Goal: Task Accomplishment & Management: Manage account settings

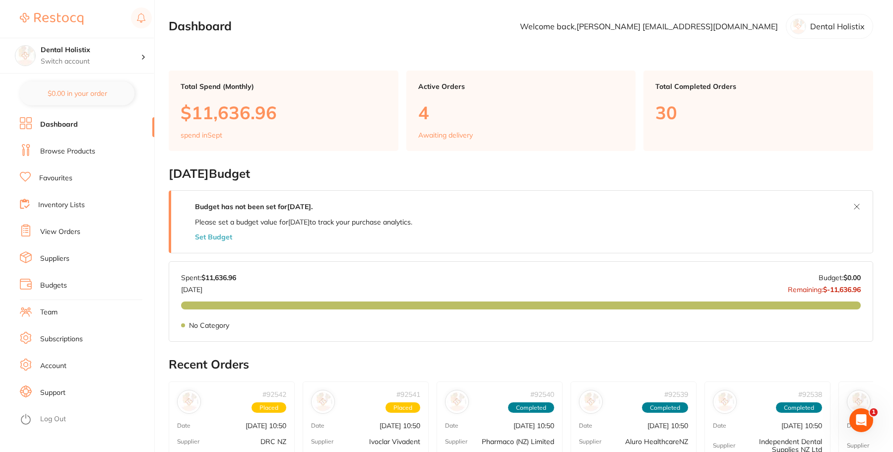
click at [75, 234] on link "View Orders" at bounding box center [60, 232] width 40 height 10
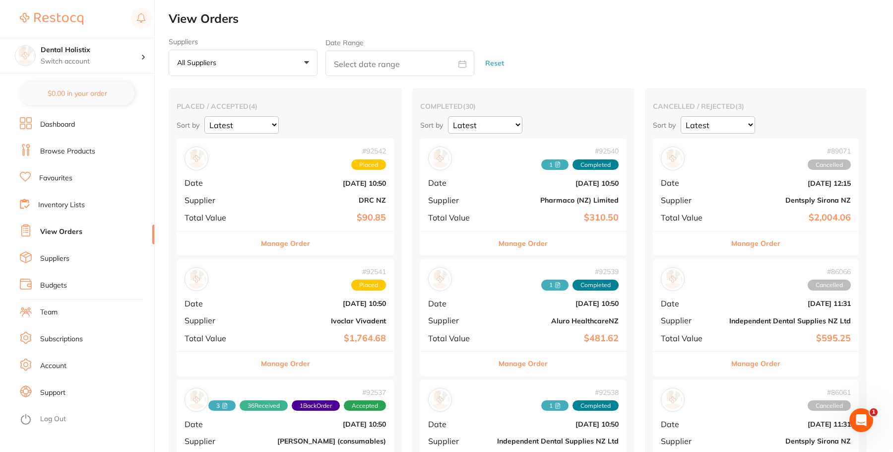
click at [312, 65] on button "All suppliers +0" at bounding box center [243, 63] width 149 height 27
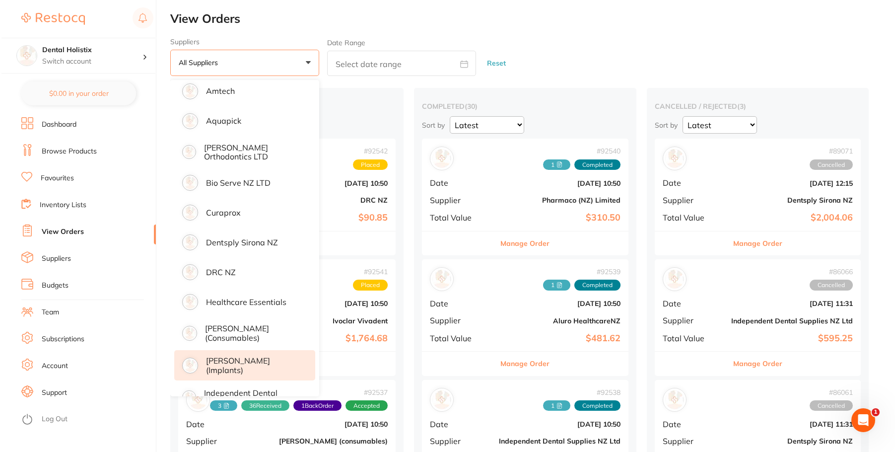
scroll to position [149, 0]
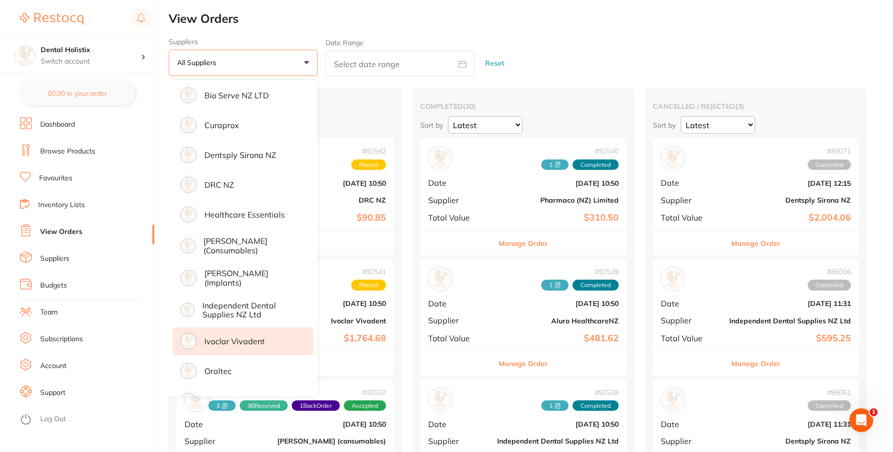
click at [242, 339] on p "Ivoclar Vivadent" at bounding box center [235, 341] width 61 height 9
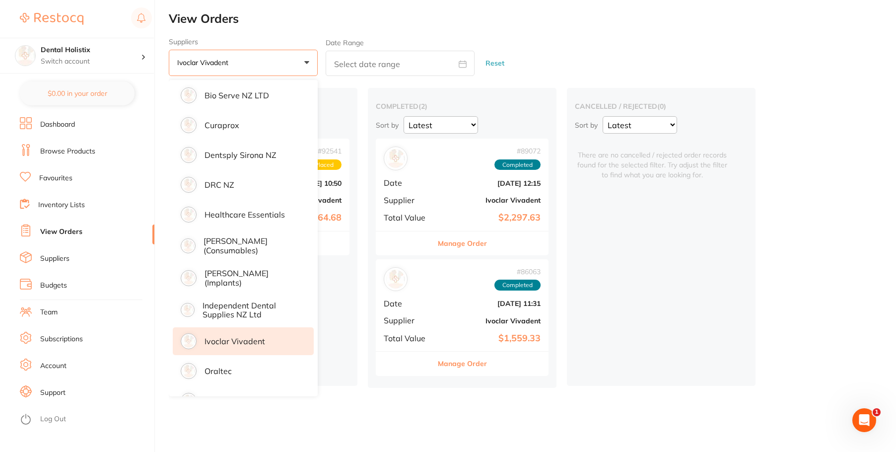
click at [312, 428] on main "View Orders Suppliers Ivoclar Vivadent +0 All suppliers Aluro HealthcareNZ Amte…" at bounding box center [532, 226] width 727 height 452
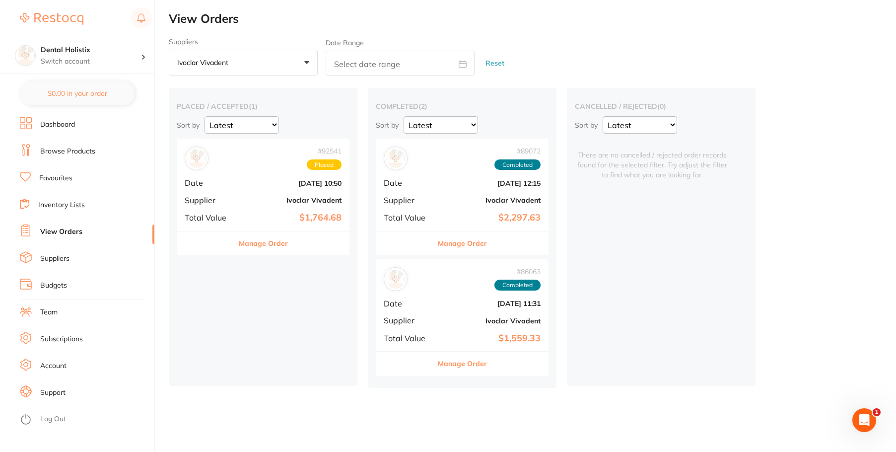
click at [255, 183] on b "[DATE] 10:50" at bounding box center [291, 183] width 99 height 8
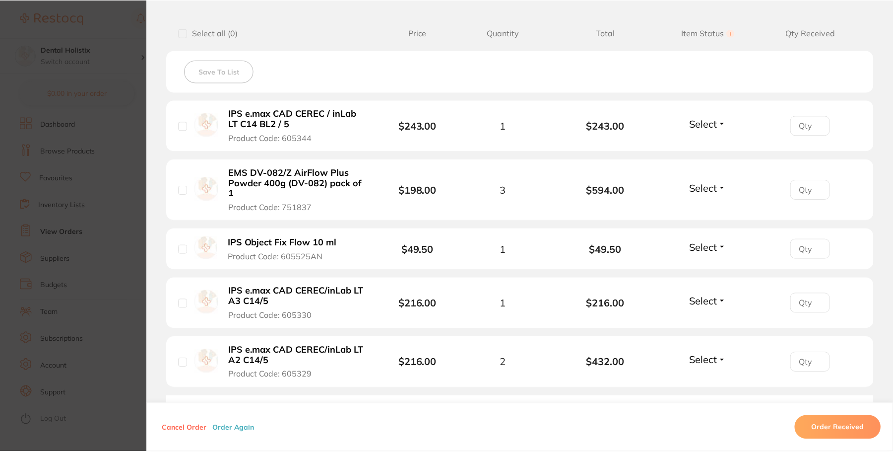
scroll to position [298, 0]
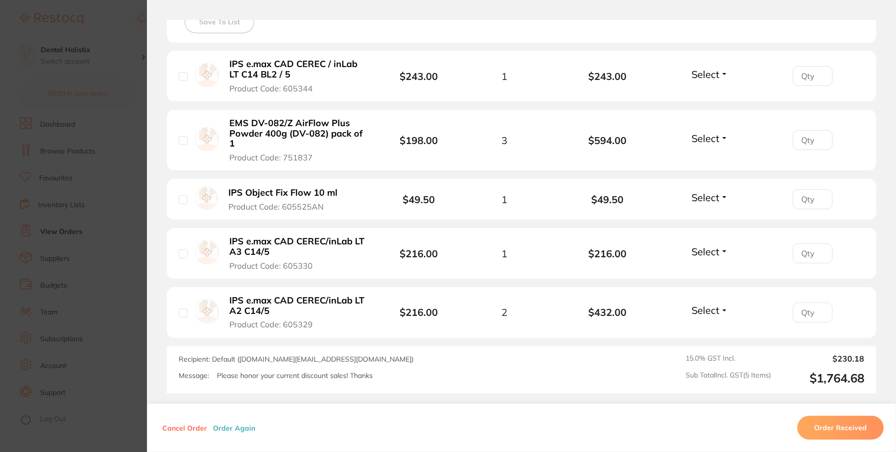
click at [709, 68] on span "Select" at bounding box center [705, 74] width 28 height 12
click at [756, 41] on div "Save To List" at bounding box center [521, 22] width 709 height 42
click at [843, 427] on button "Order Received" at bounding box center [840, 427] width 86 height 24
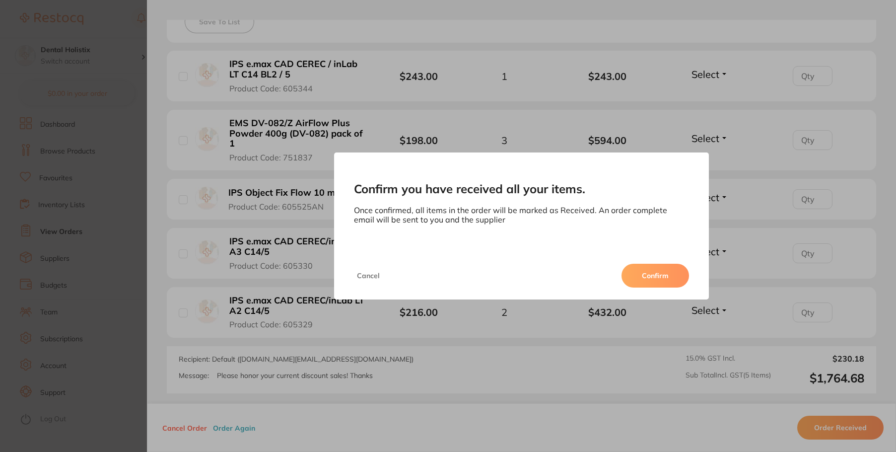
click at [647, 273] on button "Confirm" at bounding box center [655, 276] width 68 height 24
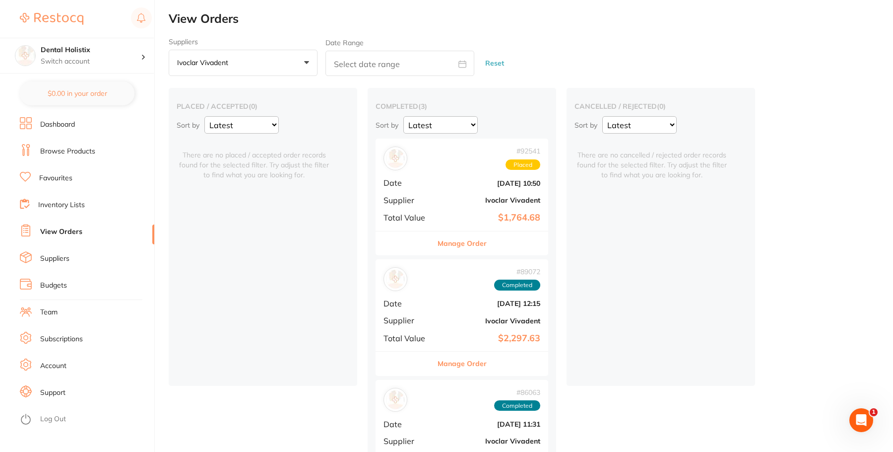
click at [312, 65] on button "Ivoclar Vivadent +0" at bounding box center [243, 63] width 149 height 27
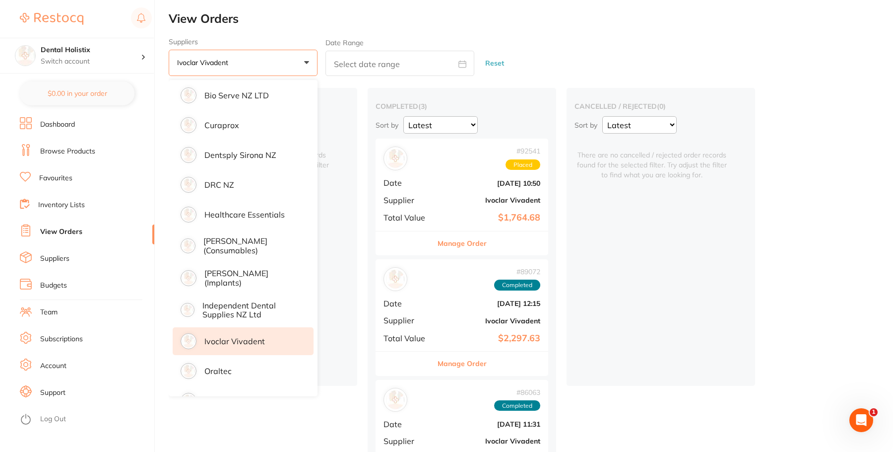
click at [250, 350] on li "Ivoclar Vivadent" at bounding box center [243, 341] width 141 height 28
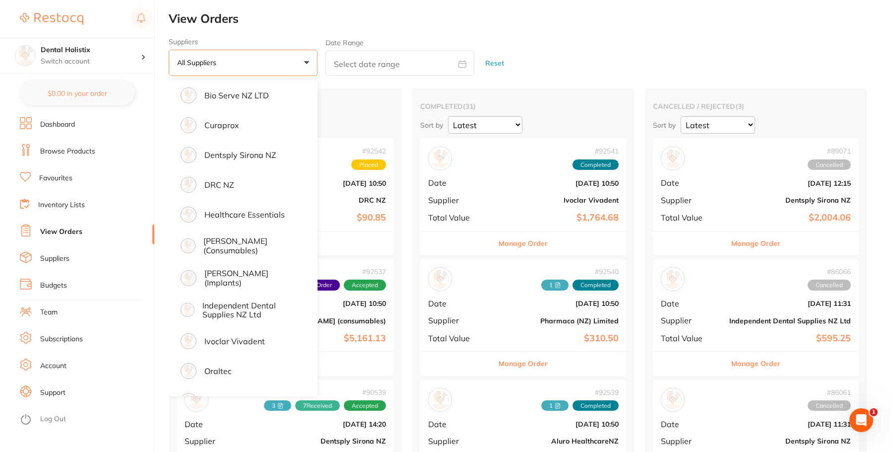
click at [564, 48] on div "Suppliers All suppliers +0 All suppliers Aluro HealthcareNZ Amtech Aquapick [PE…" at bounding box center [531, 57] width 725 height 39
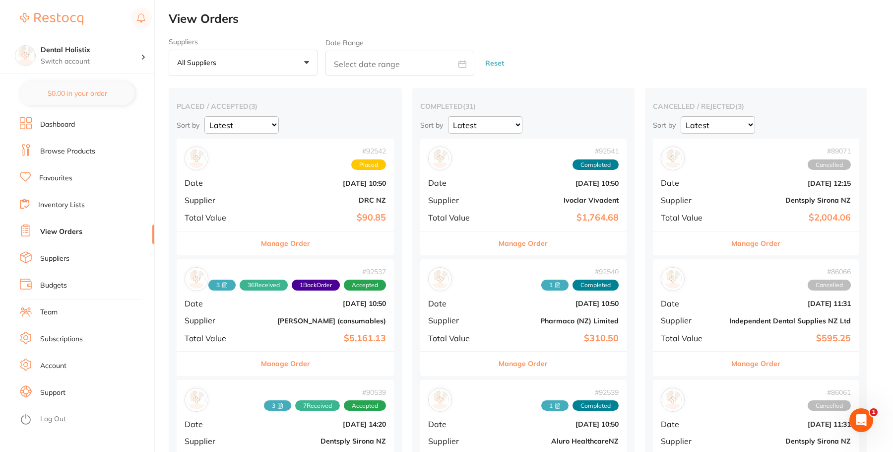
click at [305, 58] on button "All suppliers +0" at bounding box center [243, 63] width 149 height 27
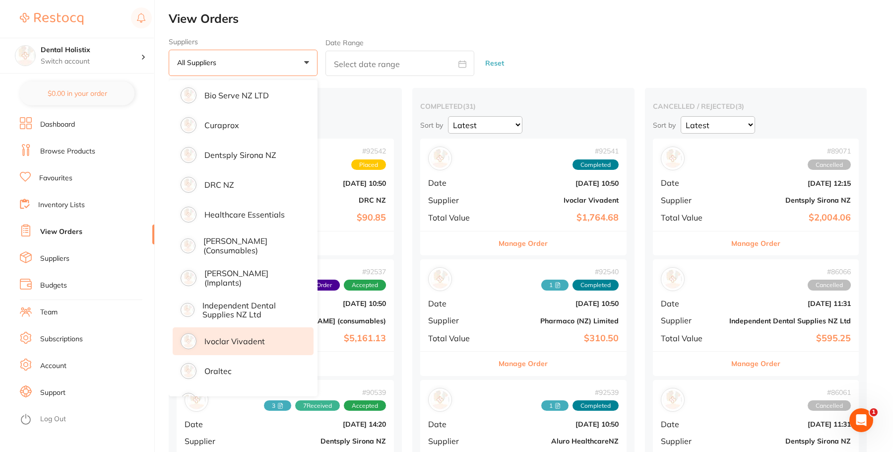
click at [234, 341] on p "Ivoclar Vivadent" at bounding box center [235, 341] width 61 height 9
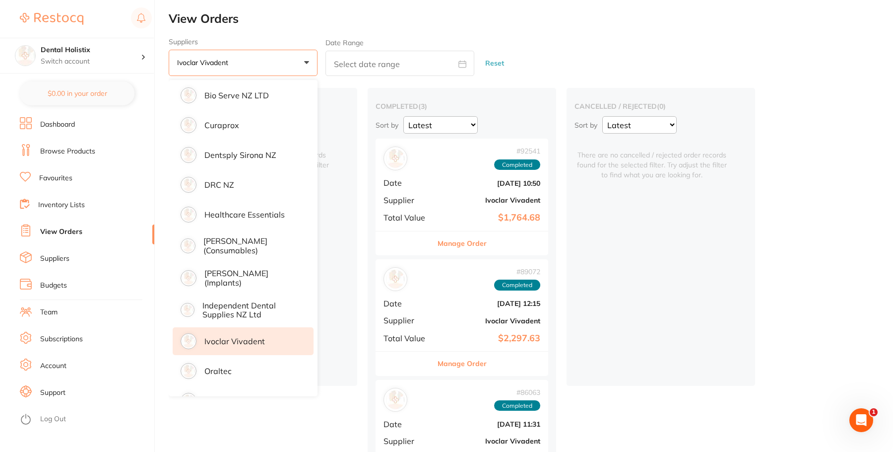
click at [773, 217] on div "placed / accepted ( 0 ) Sort by Latest Notification There are no placed / accep…" at bounding box center [531, 298] width 725 height 420
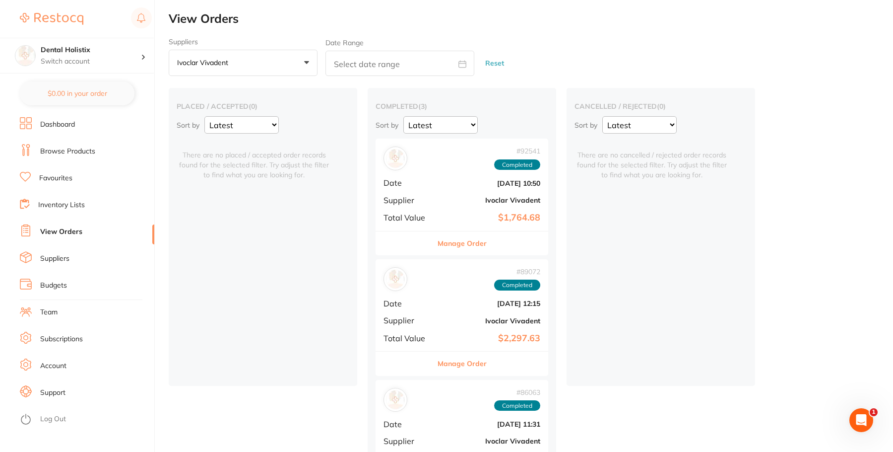
click at [279, 282] on div "placed / accepted ( 0 ) Sort by Latest Notification There are no placed / accep…" at bounding box center [263, 237] width 189 height 298
click at [464, 244] on button "Manage Order" at bounding box center [462, 243] width 49 height 24
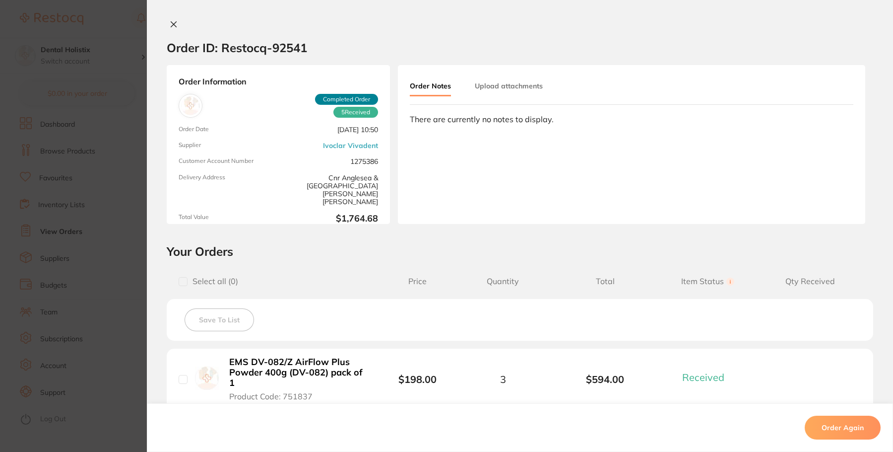
click at [504, 87] on button "Upload attachments" at bounding box center [509, 86] width 68 height 18
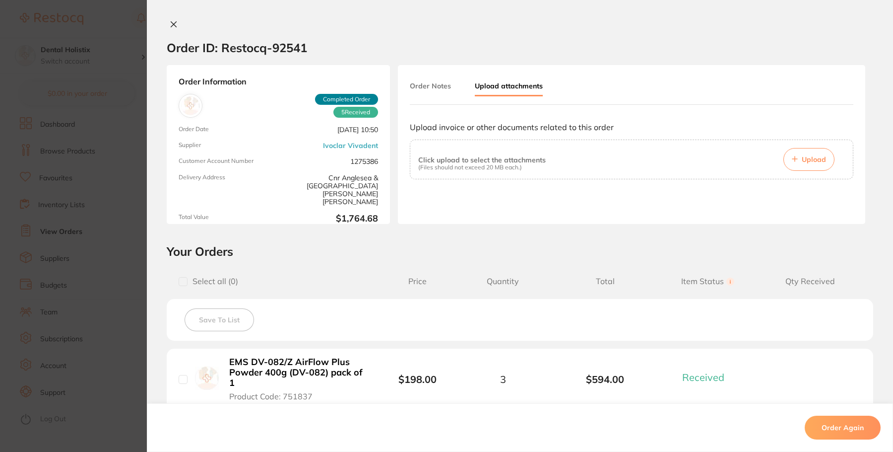
click at [800, 159] on button "Upload" at bounding box center [809, 159] width 51 height 23
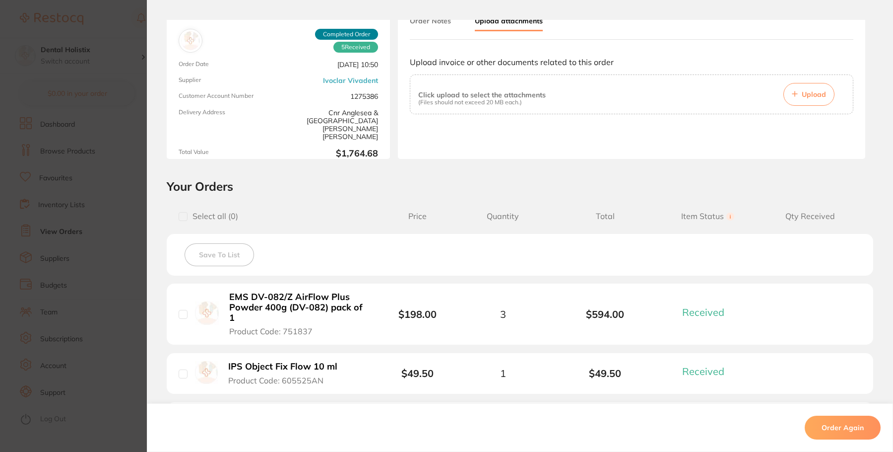
scroll to position [50, 0]
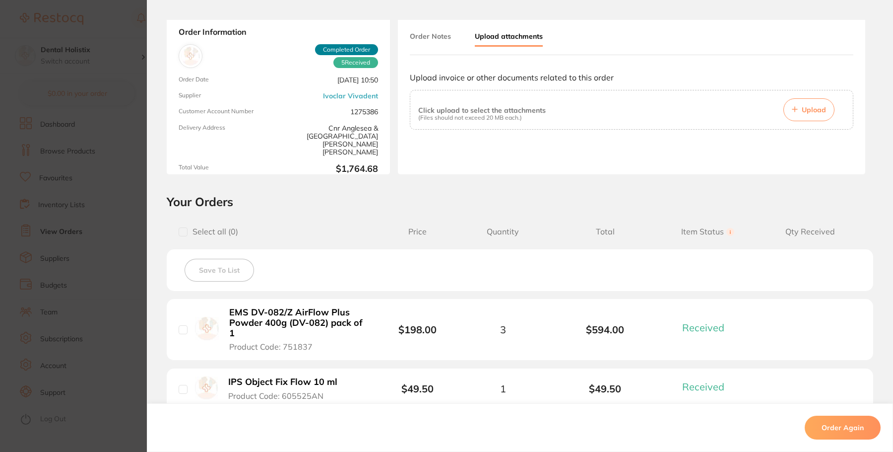
click at [803, 111] on span "Upload" at bounding box center [814, 109] width 24 height 9
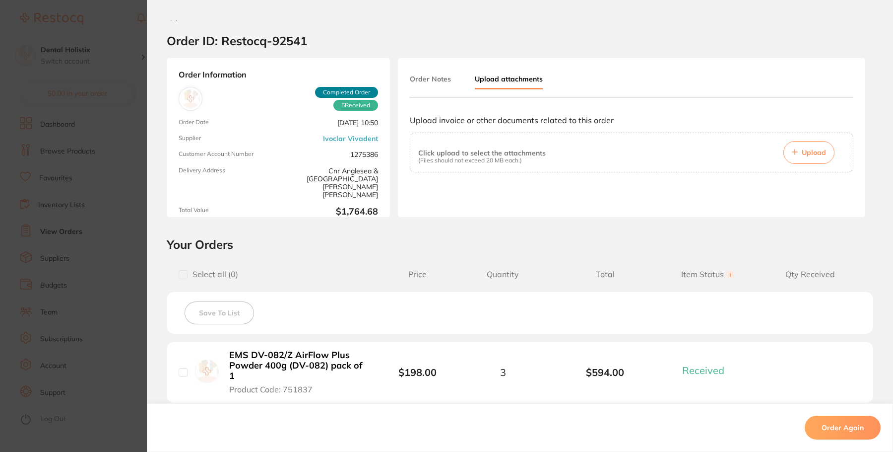
scroll to position [0, 0]
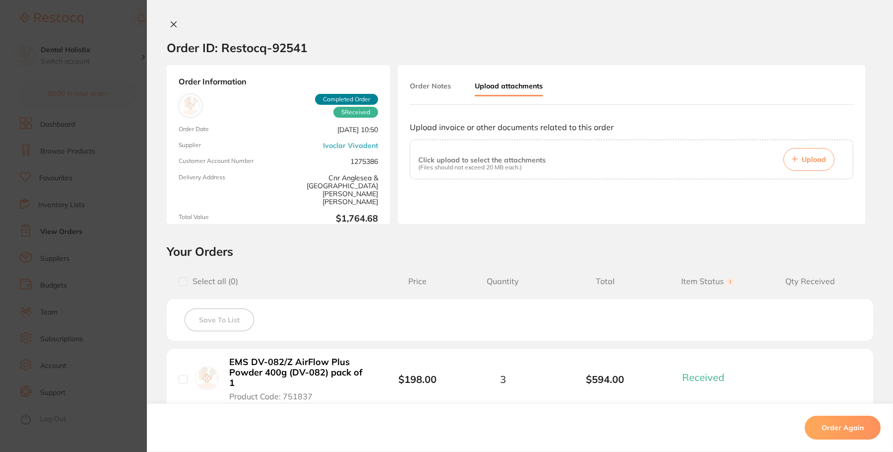
click at [542, 170] on p "(Files should not exceed 20 MB each.)" at bounding box center [482, 167] width 128 height 7
click at [808, 158] on span "Upload" at bounding box center [814, 159] width 24 height 9
click at [171, 24] on icon at bounding box center [173, 24] width 5 height 5
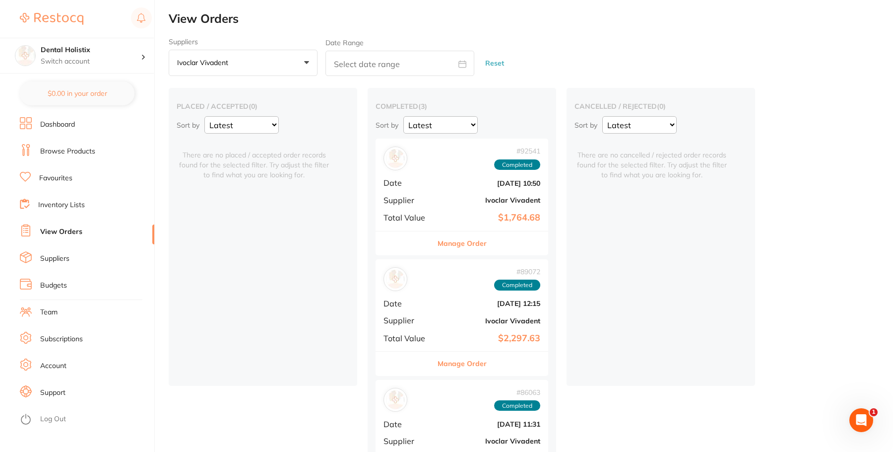
click at [56, 178] on link "Favourites" at bounding box center [55, 178] width 33 height 10
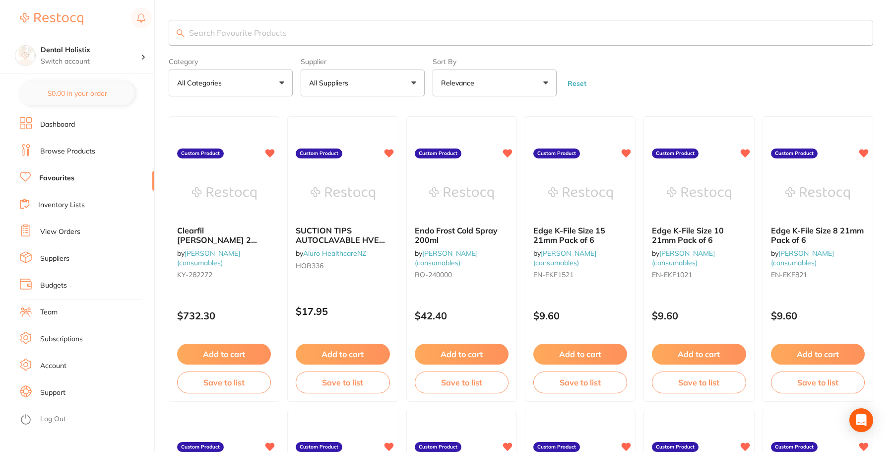
click at [254, 37] on input "search" at bounding box center [521, 33] width 705 height 26
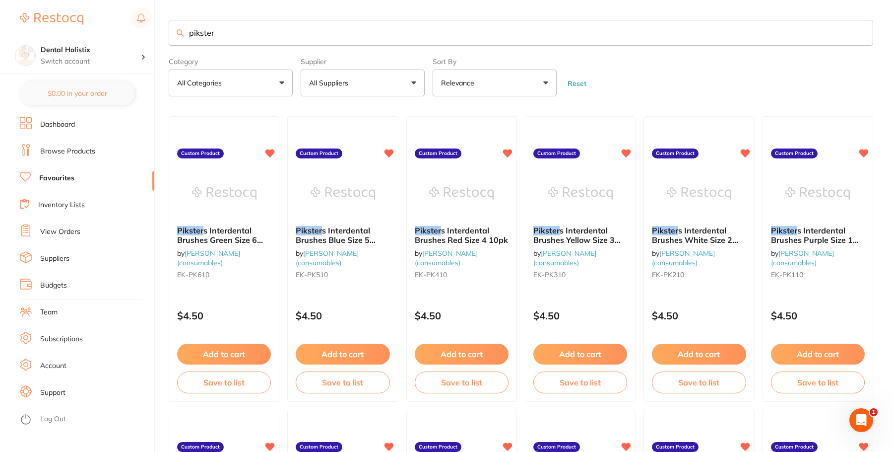
type input "pikster"
click at [405, 87] on button "All Suppliers" at bounding box center [363, 82] width 124 height 27
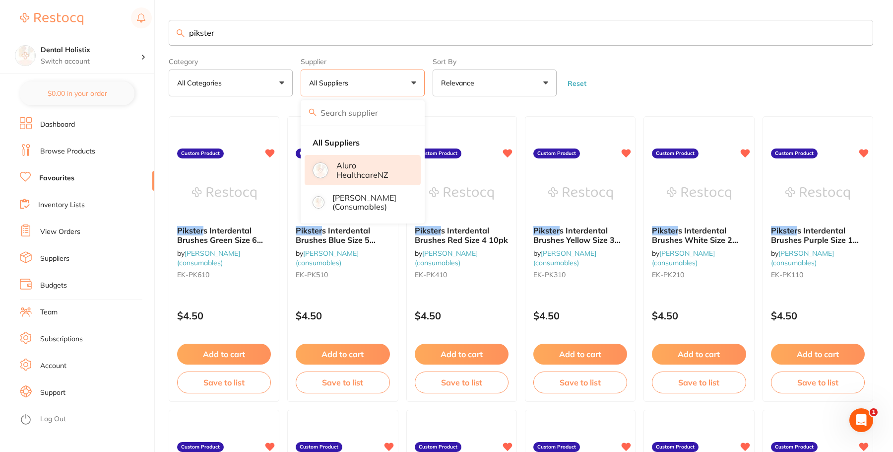
click at [369, 165] on p "Aluro HealthcareNZ" at bounding box center [372, 170] width 70 height 18
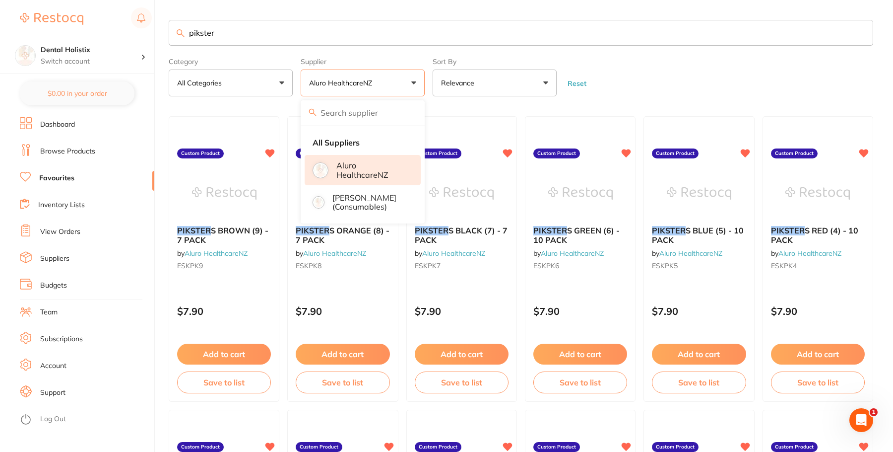
click at [693, 54] on form "Category All Categories All Categories No categories found Clear Category false…" at bounding box center [521, 75] width 705 height 43
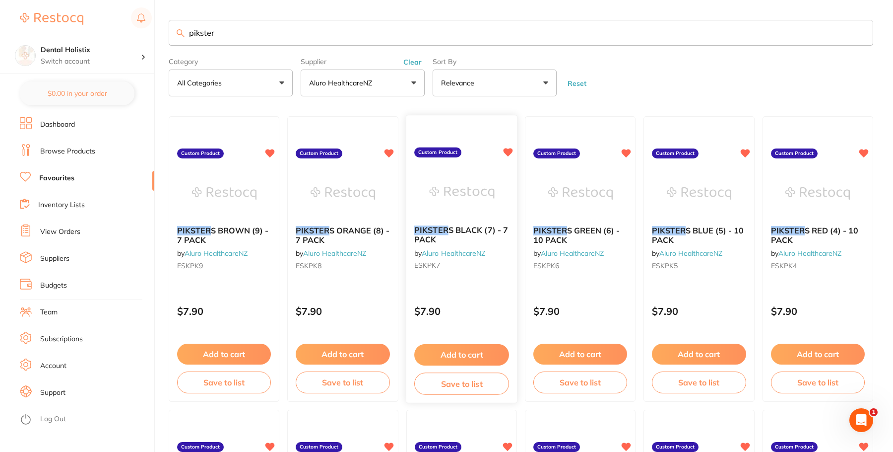
click at [450, 236] on b "PIKSTER S BLACK (7) - 7 PACK" at bounding box center [461, 235] width 95 height 18
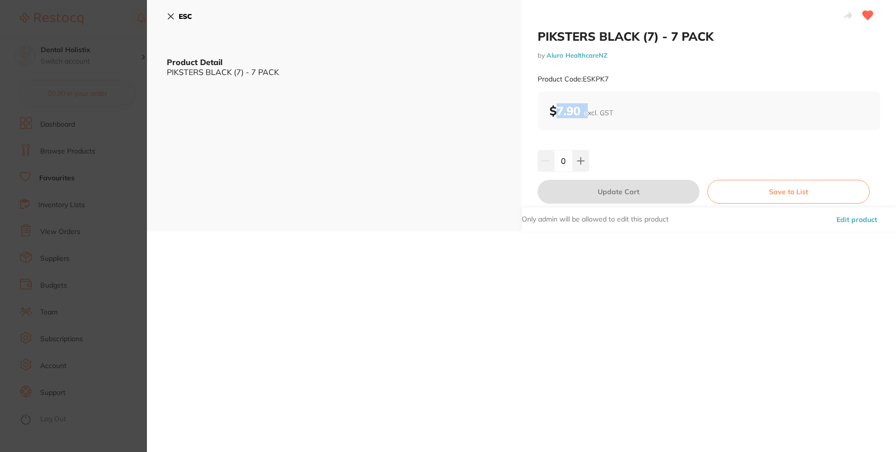
drag, startPoint x: 585, startPoint y: 115, endPoint x: 557, endPoint y: 116, distance: 28.3
click at [557, 116] on b "$7.90 excl. GST" at bounding box center [581, 110] width 64 height 15
click at [716, 78] on div "Product Code: ESKPK7" at bounding box center [709, 79] width 343 height 24
click at [170, 18] on icon at bounding box center [171, 16] width 8 height 8
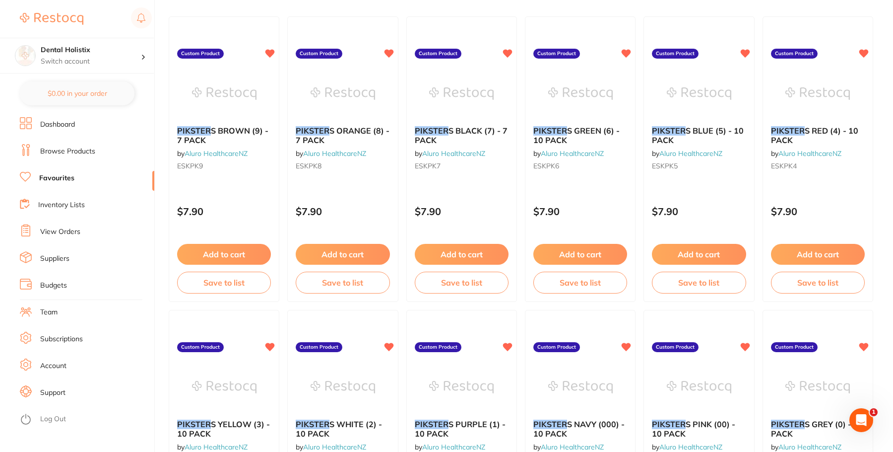
scroll to position [0, 0]
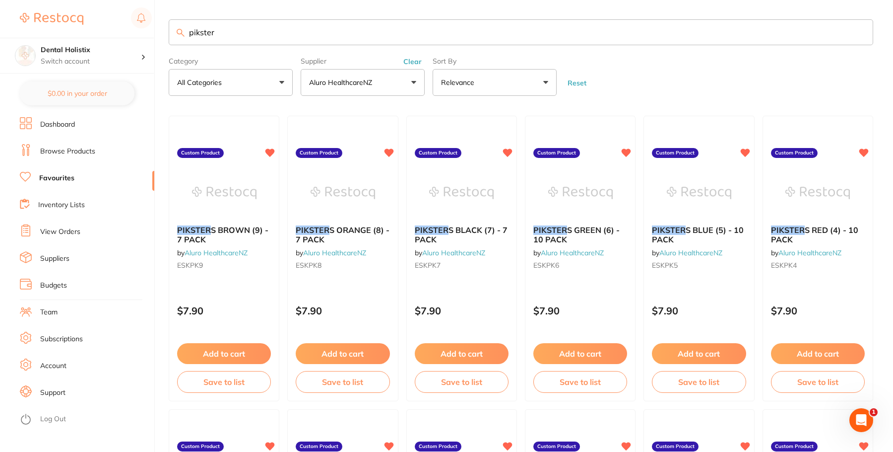
click at [695, 74] on form "Category All Categories All Categories No categories found Clear Category false…" at bounding box center [521, 74] width 705 height 43
click at [73, 229] on link "View Orders" at bounding box center [60, 232] width 40 height 10
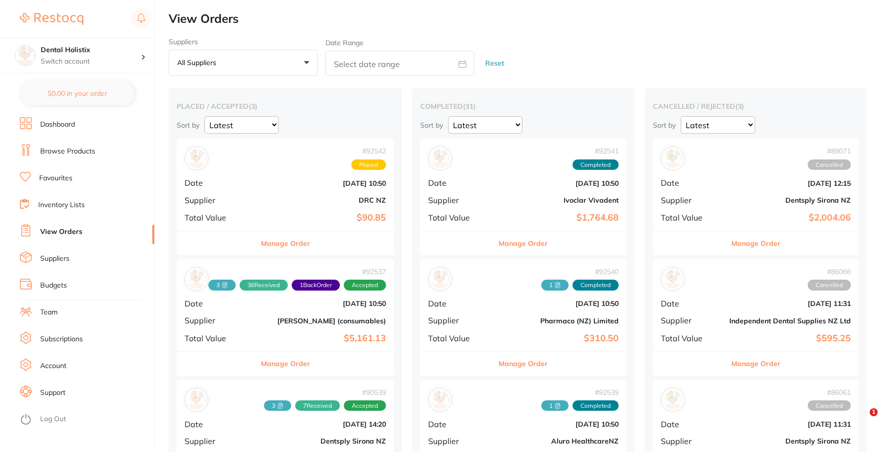
click at [304, 62] on button "All suppliers +0" at bounding box center [243, 63] width 149 height 27
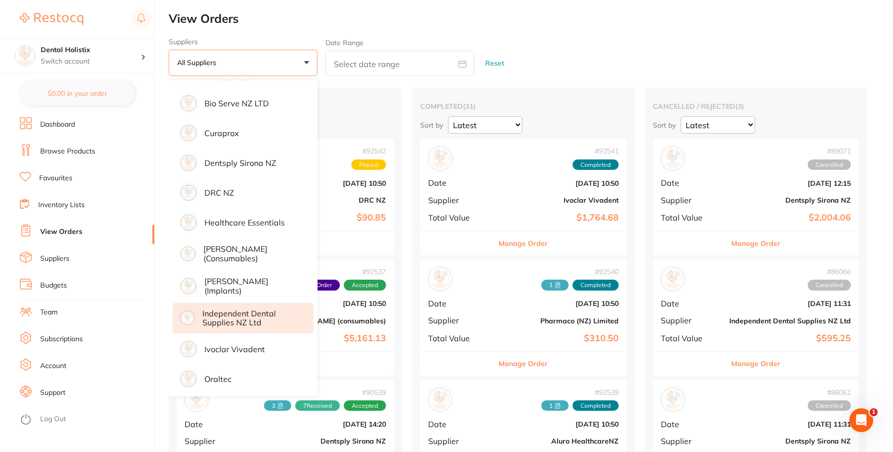
scroll to position [149, 0]
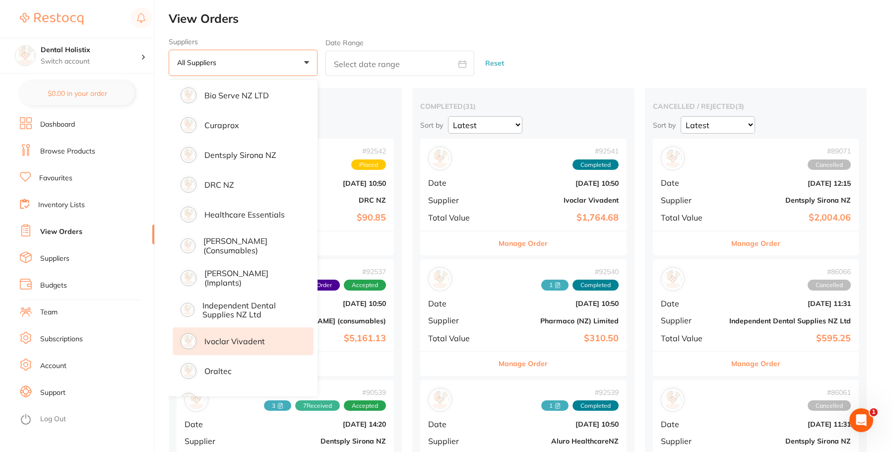
click at [236, 344] on p "Ivoclar Vivadent" at bounding box center [235, 341] width 61 height 9
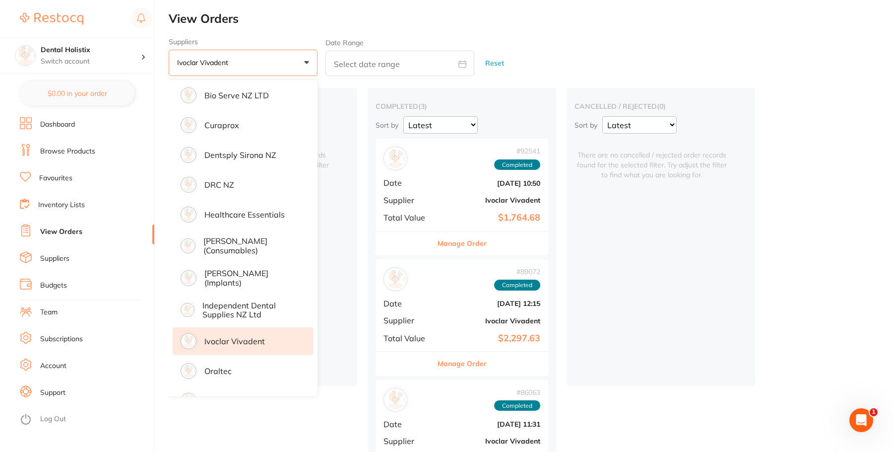
click at [533, 55] on div "Suppliers Ivoclar Vivadent +0 All suppliers Aluro HealthcareNZ Amtech Aquapick …" at bounding box center [531, 57] width 725 height 39
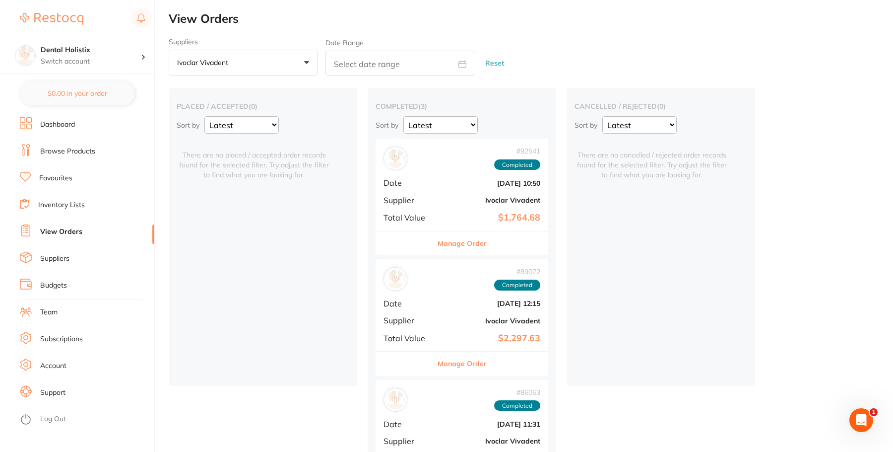
click at [460, 241] on button "Manage Order" at bounding box center [462, 243] width 49 height 24
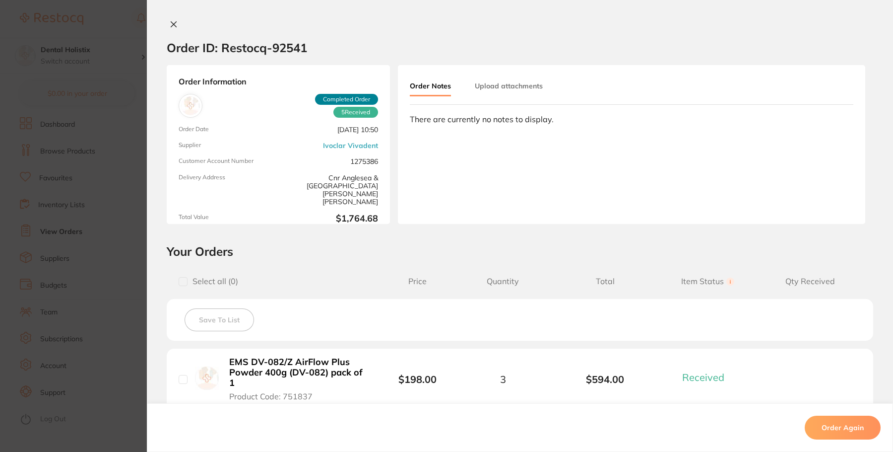
click at [513, 78] on button "Upload attachments" at bounding box center [509, 86] width 68 height 18
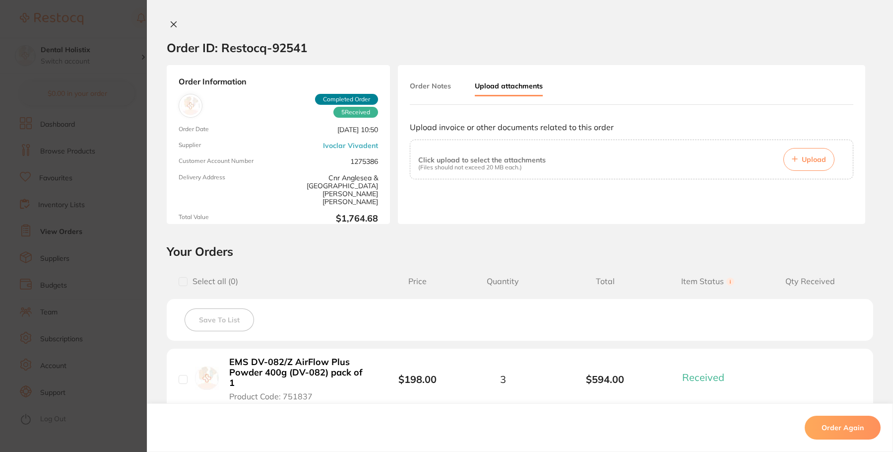
click at [814, 160] on span "Upload" at bounding box center [814, 159] width 24 height 9
click at [570, 28] on div at bounding box center [520, 25] width 747 height 10
click at [457, 248] on h2 "Your Orders" at bounding box center [520, 251] width 707 height 15
